Goal: Task Accomplishment & Management: Manage account settings

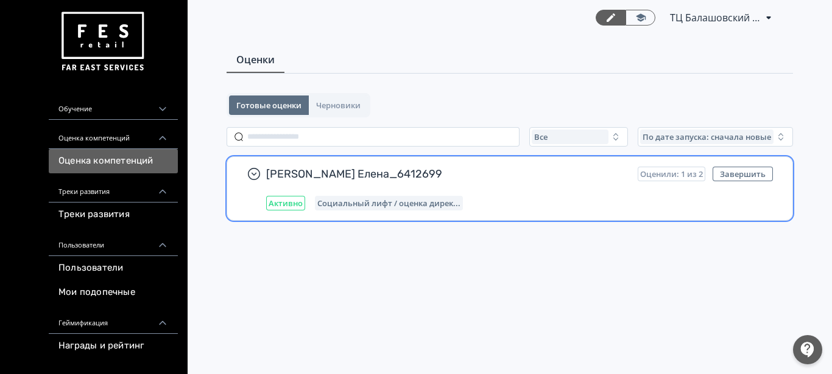
click at [596, 180] on span "[PERSON_NAME] Елена_6412699" at bounding box center [447, 174] width 362 height 15
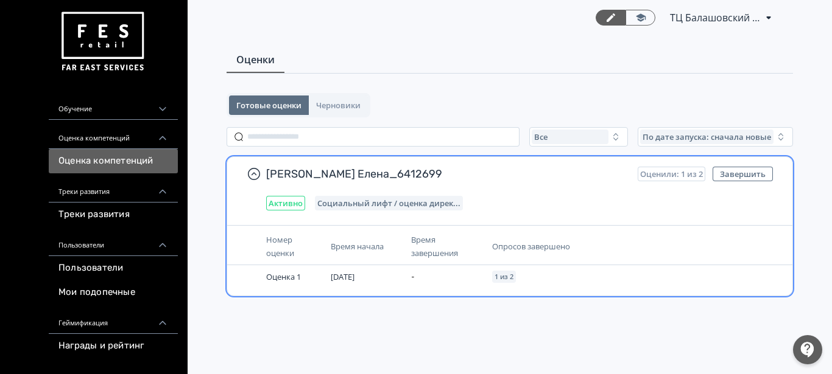
click at [381, 248] on span "Время начала" at bounding box center [357, 246] width 53 height 11
click at [733, 177] on button "Завершить" at bounding box center [742, 174] width 60 height 15
click at [738, 176] on button "Завершить" at bounding box center [742, 174] width 60 height 15
click at [305, 177] on span "[PERSON_NAME] Елена_6412699" at bounding box center [447, 174] width 362 height 15
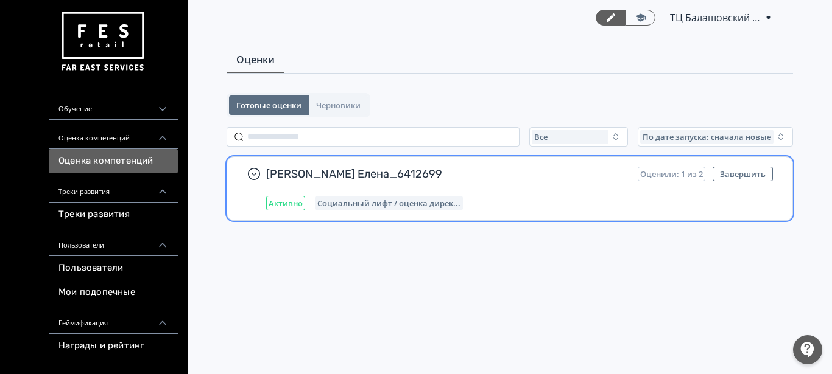
click at [414, 181] on div "[PERSON_NAME] Елена_6412699 Оценили: 1 из 2 Завершить Активно Социальный лифт /…" at bounding box center [519, 189] width 507 height 44
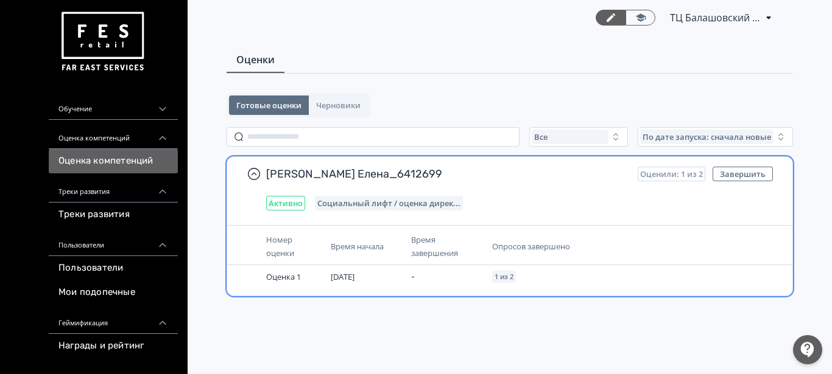
click at [700, 171] on span "Оценили: 1 из 2" at bounding box center [671, 174] width 63 height 10
click at [731, 171] on button "Завершить" at bounding box center [742, 174] width 60 height 15
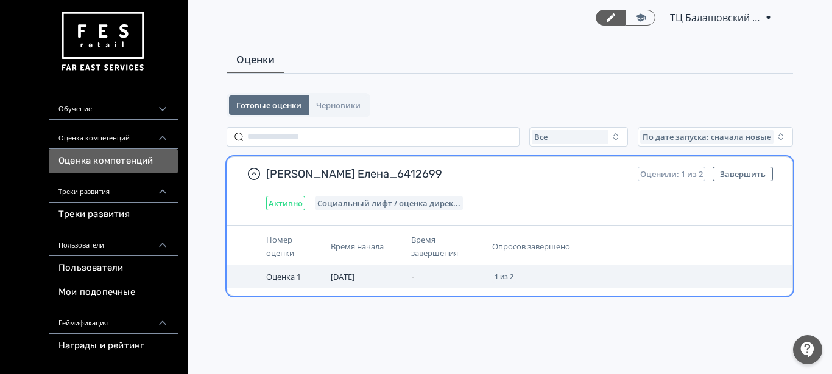
click at [342, 278] on span "[DATE]" at bounding box center [343, 277] width 24 height 11
click at [314, 276] on td "Оценка 1" at bounding box center [293, 276] width 65 height 23
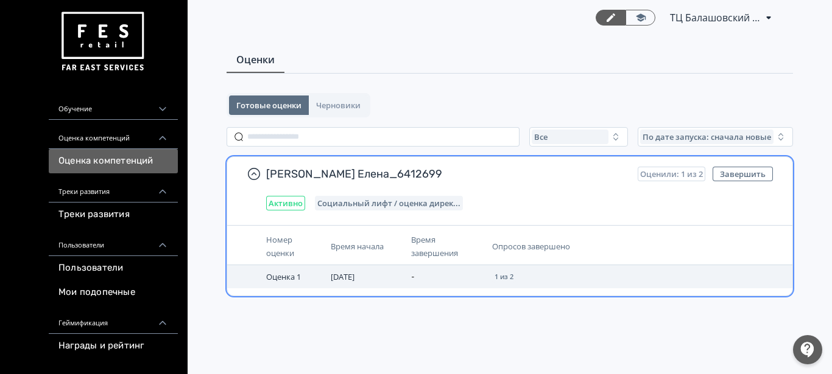
click at [300, 276] on span "Оценка 1" at bounding box center [283, 277] width 35 height 11
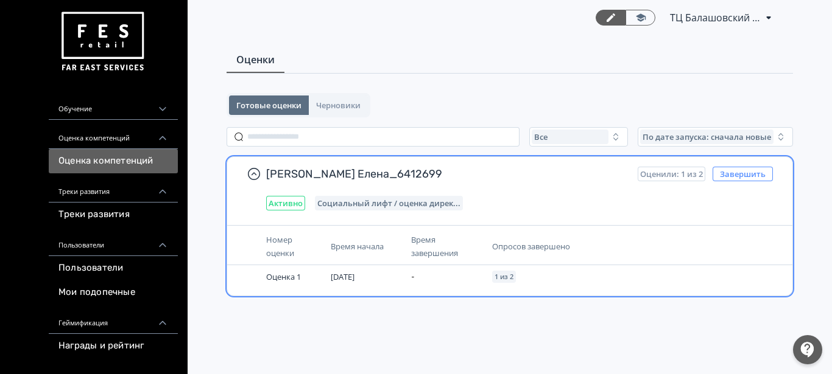
click at [744, 173] on button "Завершить" at bounding box center [742, 174] width 60 height 15
click at [759, 177] on button "Завершить" at bounding box center [742, 174] width 60 height 15
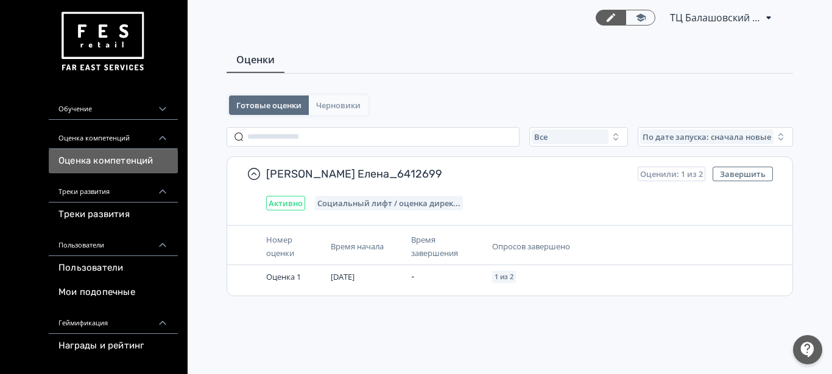
click at [340, 107] on span "Черновики" at bounding box center [338, 105] width 44 height 10
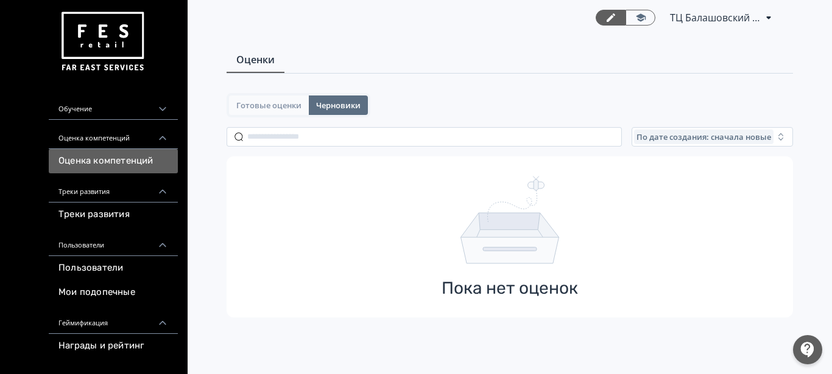
click at [298, 108] on span "Готовые оценки" at bounding box center [268, 105] width 65 height 10
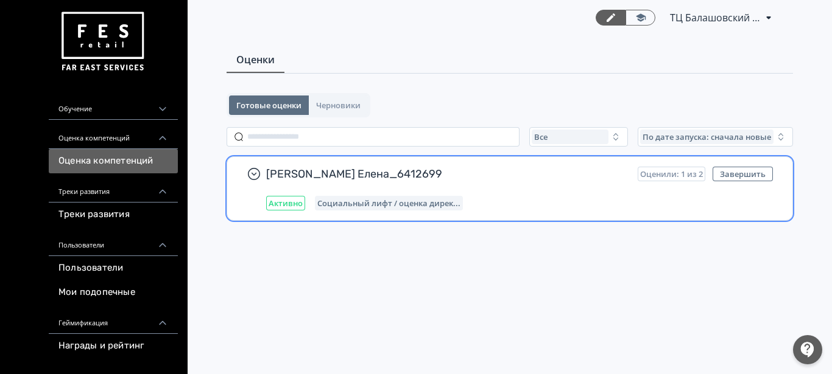
click at [678, 173] on span "Оценили: 1 из 2" at bounding box center [671, 174] width 63 height 10
click at [742, 178] on button "Завершить" at bounding box center [742, 174] width 60 height 15
click at [734, 172] on button "Завершить" at bounding box center [742, 174] width 60 height 15
